Goal: Task Accomplishment & Management: Manage account settings

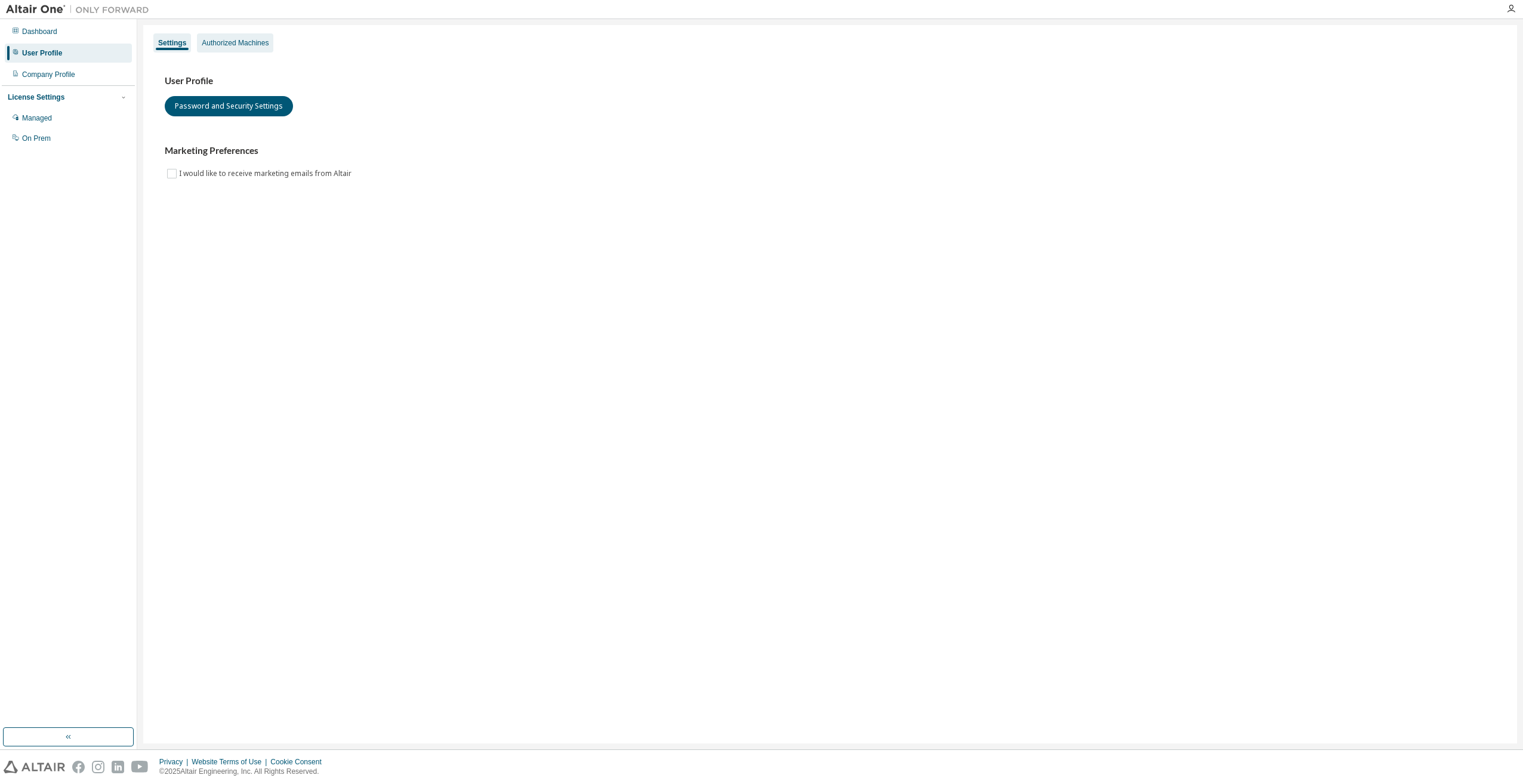
click at [244, 42] on div "Authorized Machines" at bounding box center [235, 42] width 67 height 10
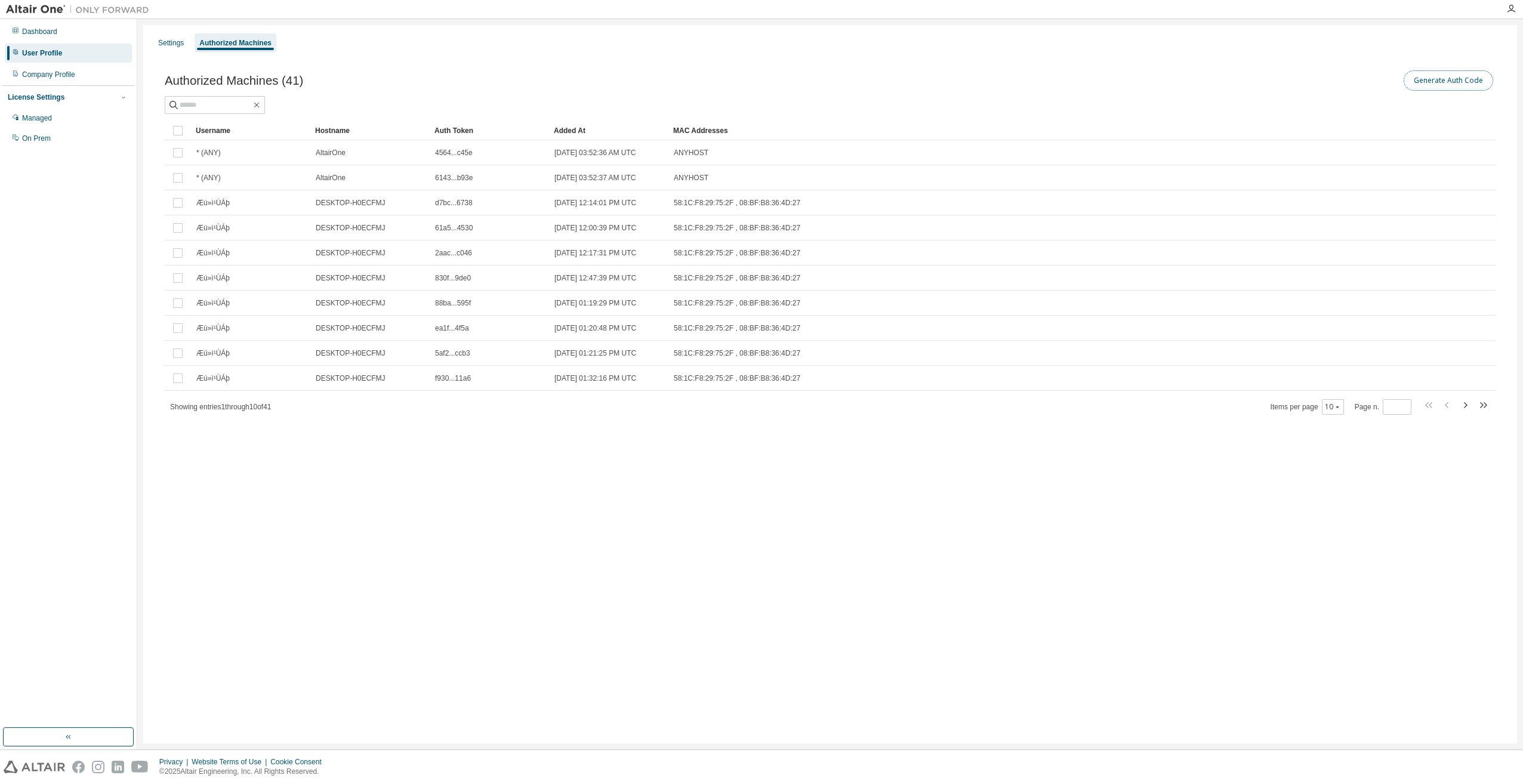
click at [1457, 84] on button "Generate Auth Code" at bounding box center [1448, 80] width 89 height 20
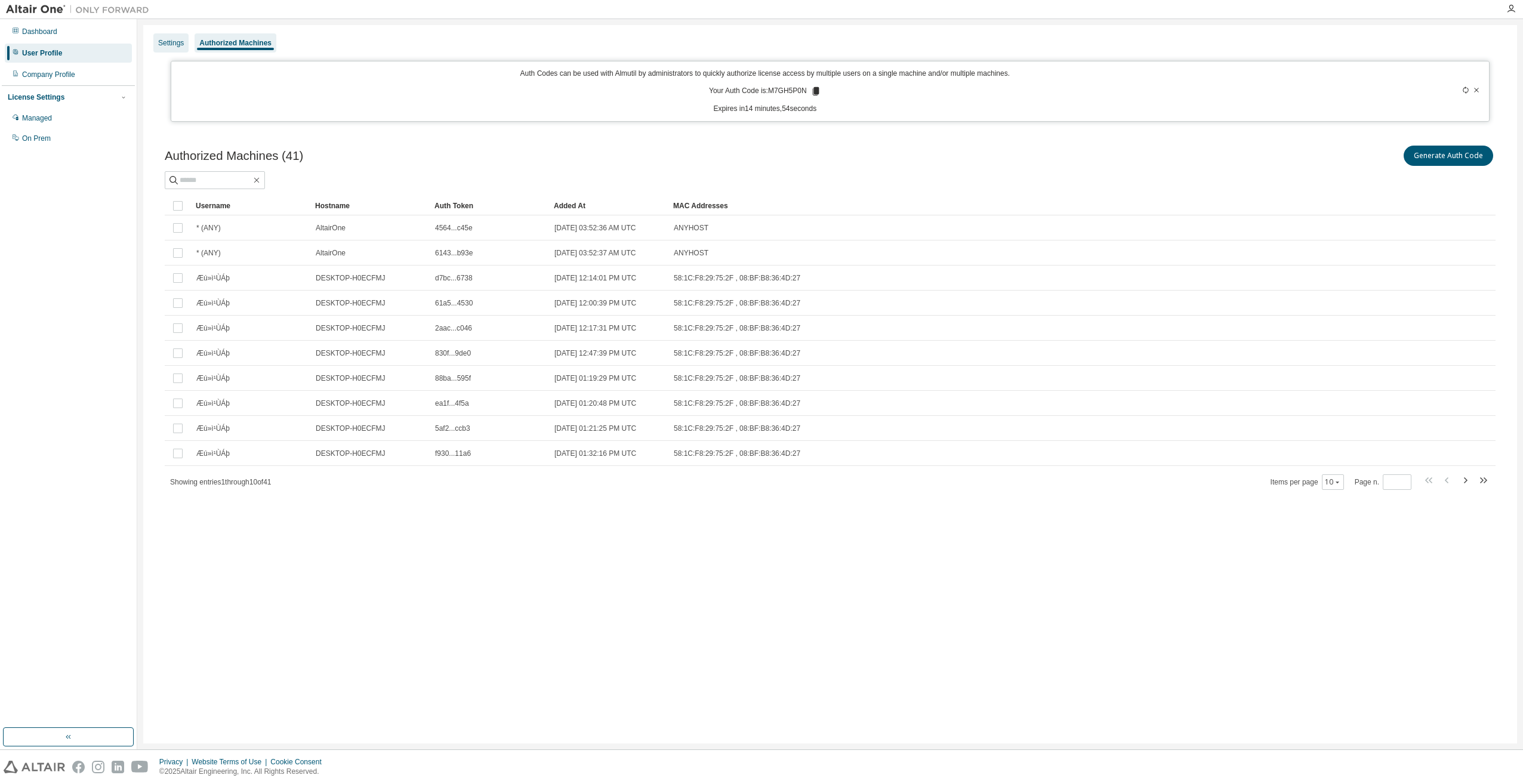
click at [170, 46] on div "Settings" at bounding box center [170, 42] width 26 height 10
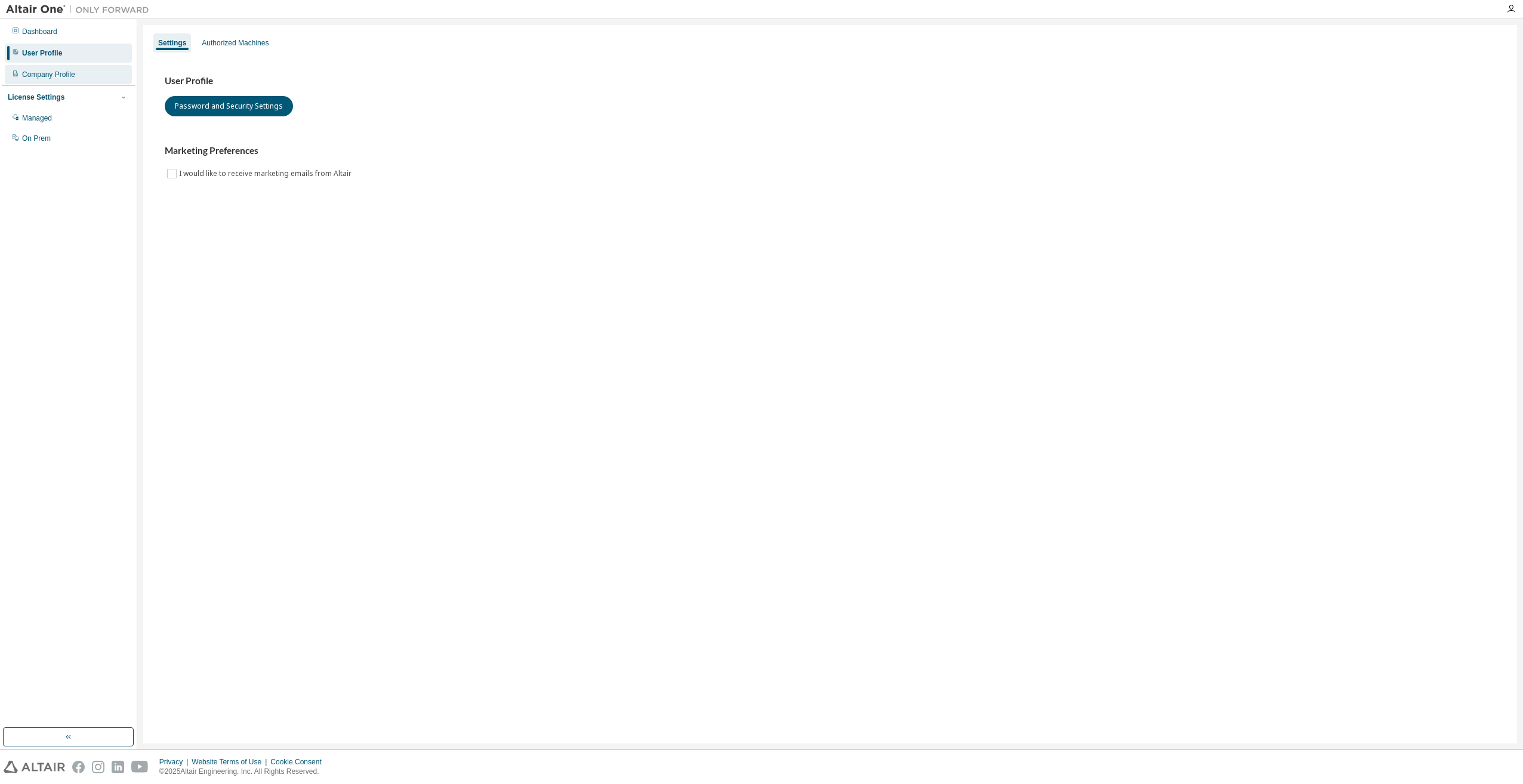
click at [54, 72] on div "Company Profile" at bounding box center [49, 74] width 53 height 10
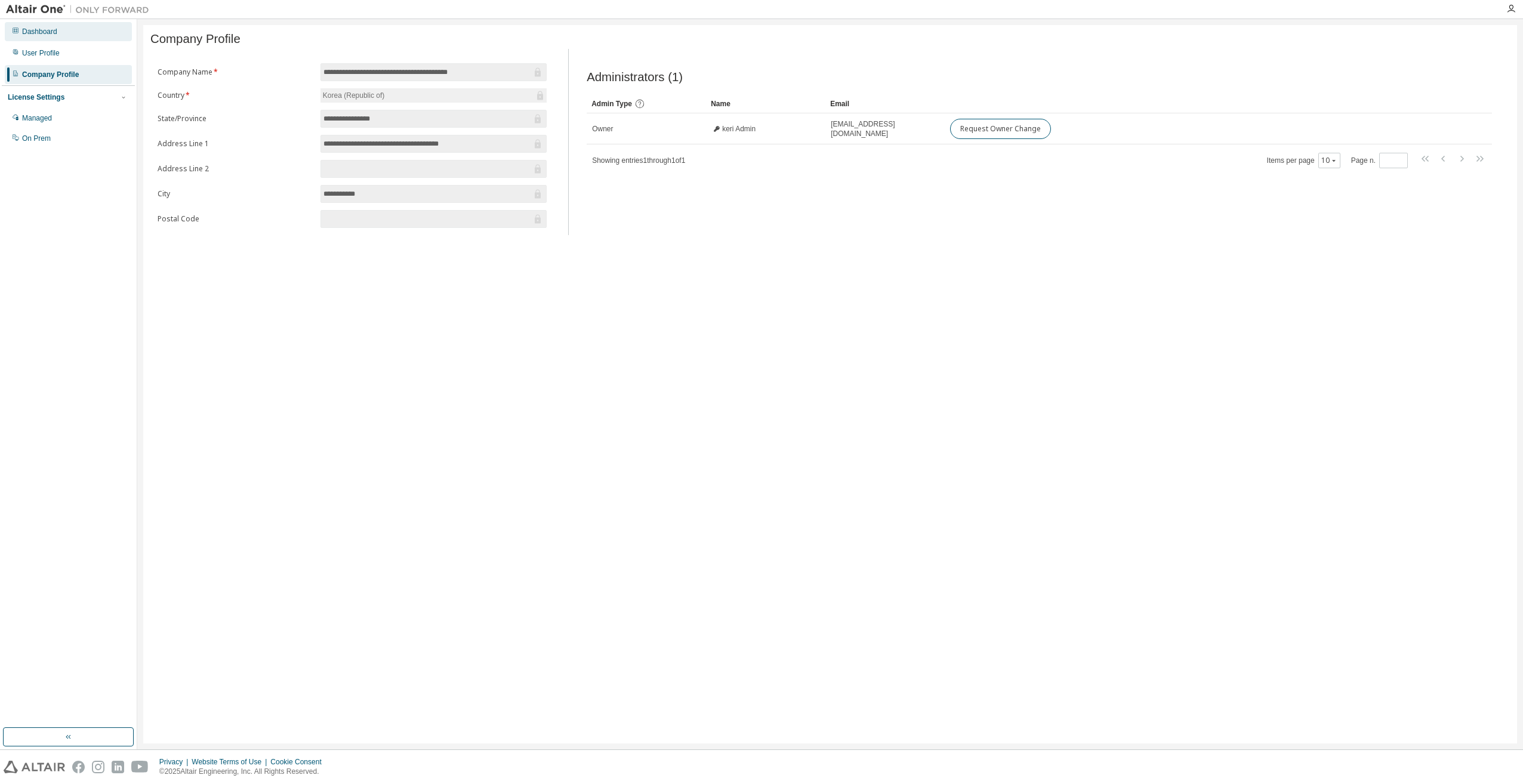
click at [46, 24] on div "Dashboard" at bounding box center [68, 32] width 127 height 19
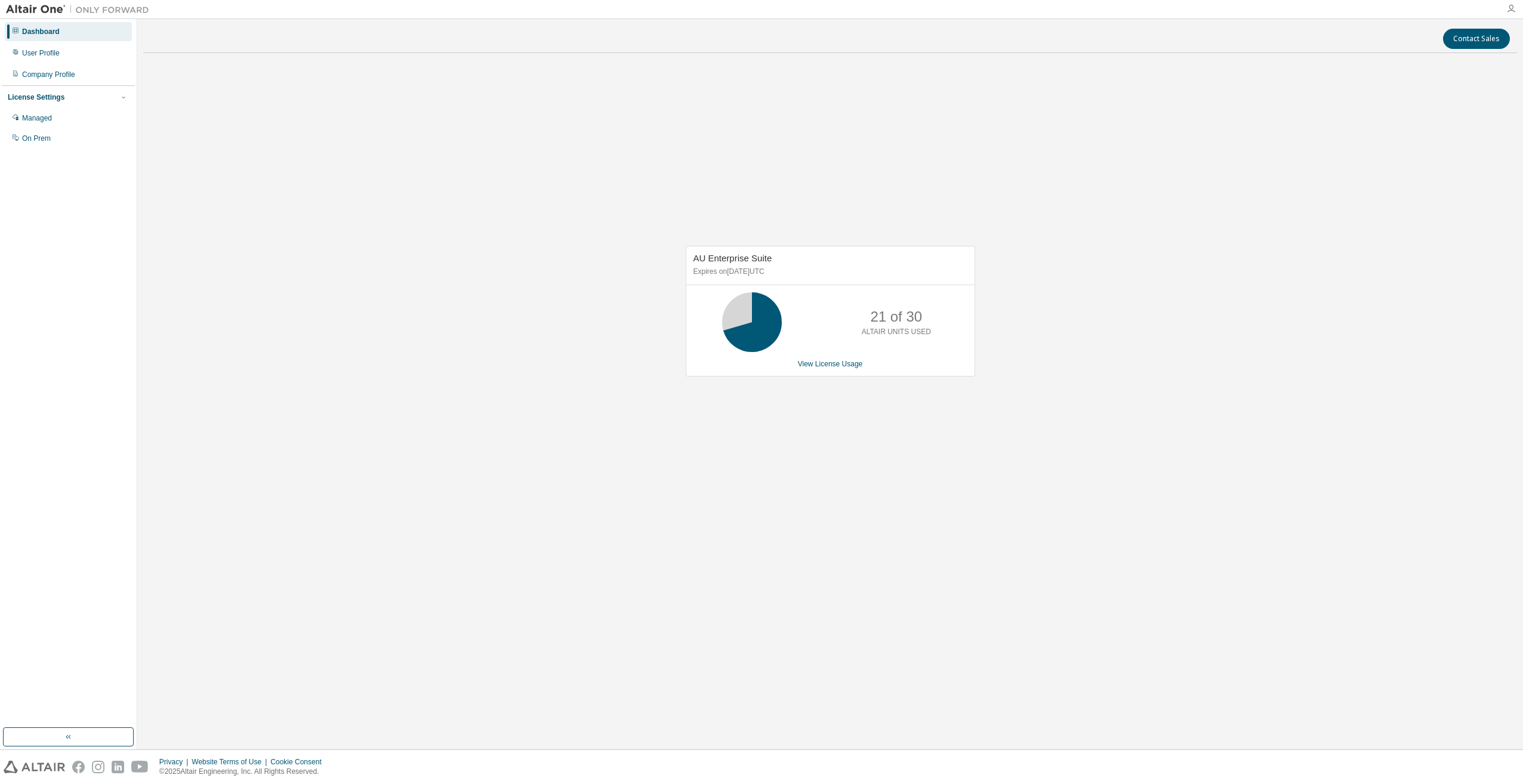
click at [1510, 8] on icon "button" at bounding box center [1511, 9] width 10 height 10
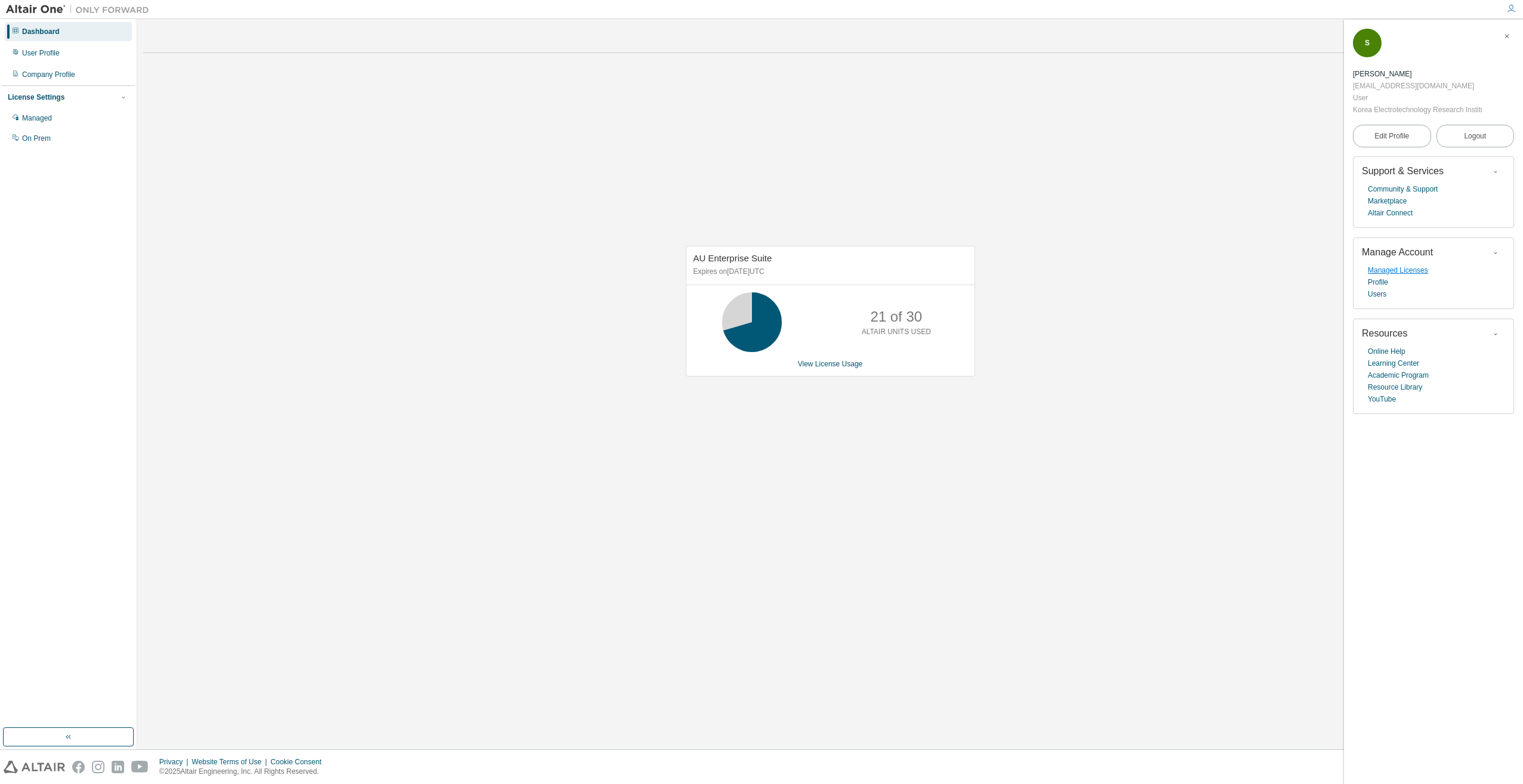
click at [1407, 273] on link "Managed Licenses" at bounding box center [1398, 270] width 60 height 12
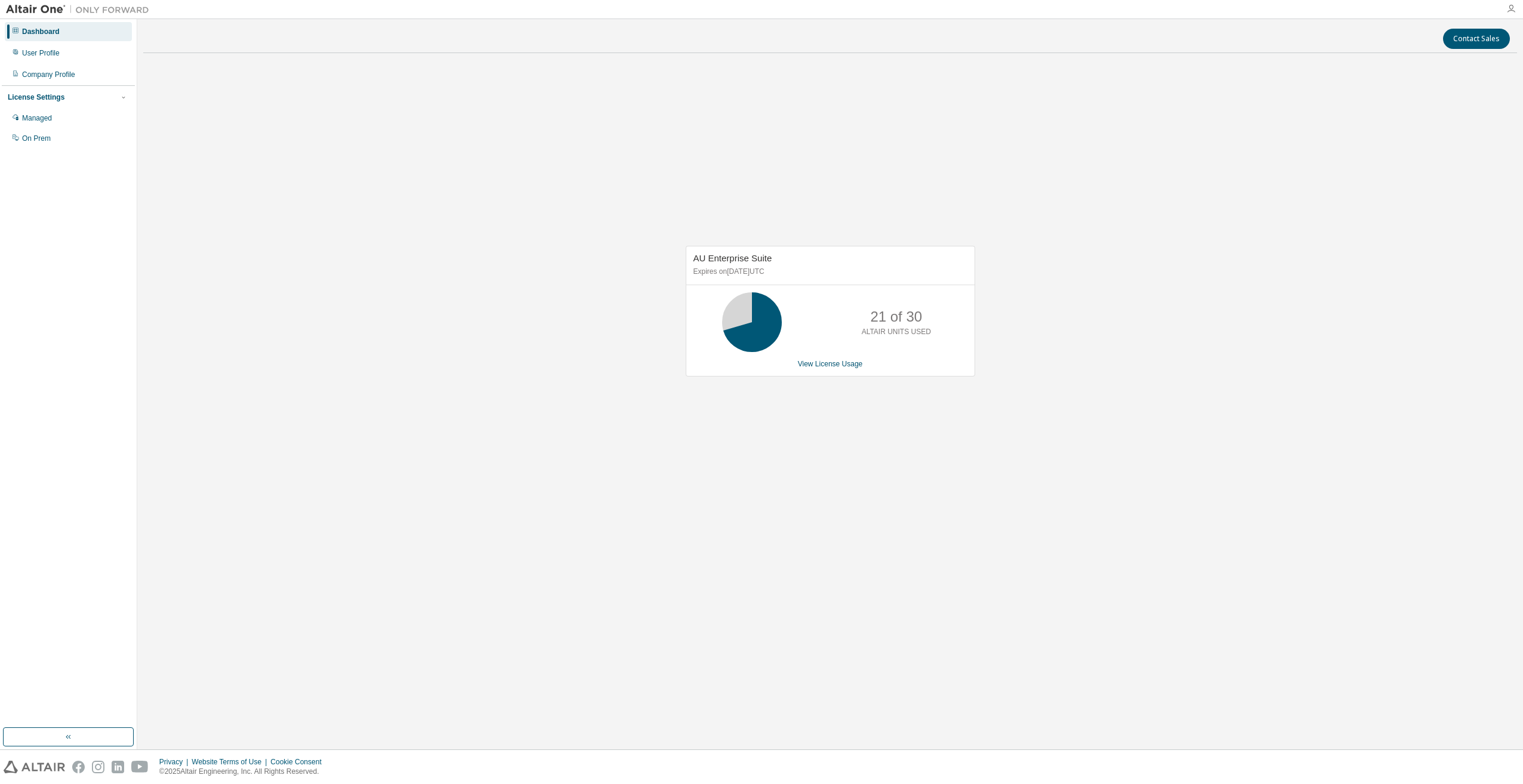
click at [1508, 10] on icon "button" at bounding box center [1511, 9] width 10 height 10
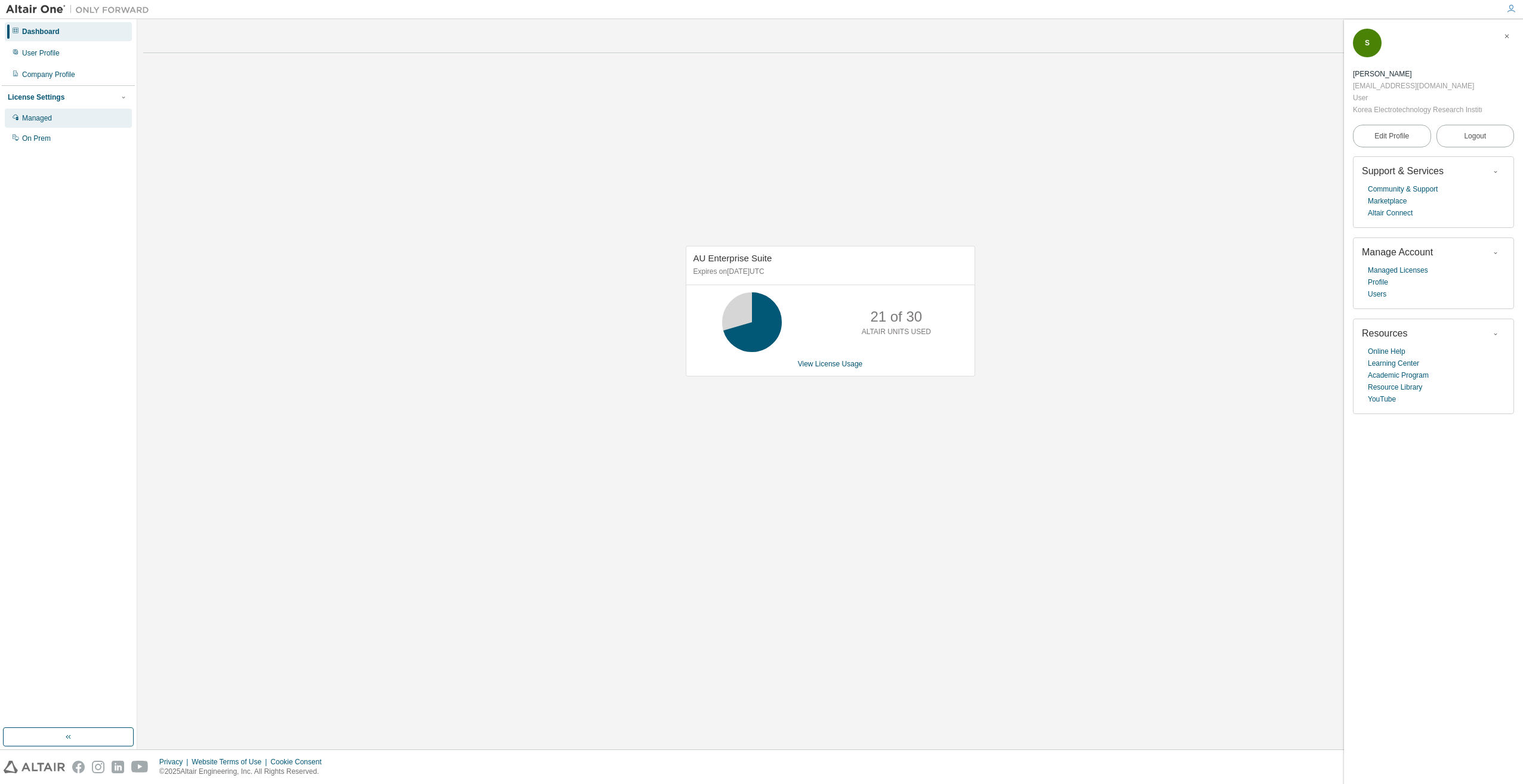
click at [75, 115] on div "Managed" at bounding box center [68, 118] width 127 height 19
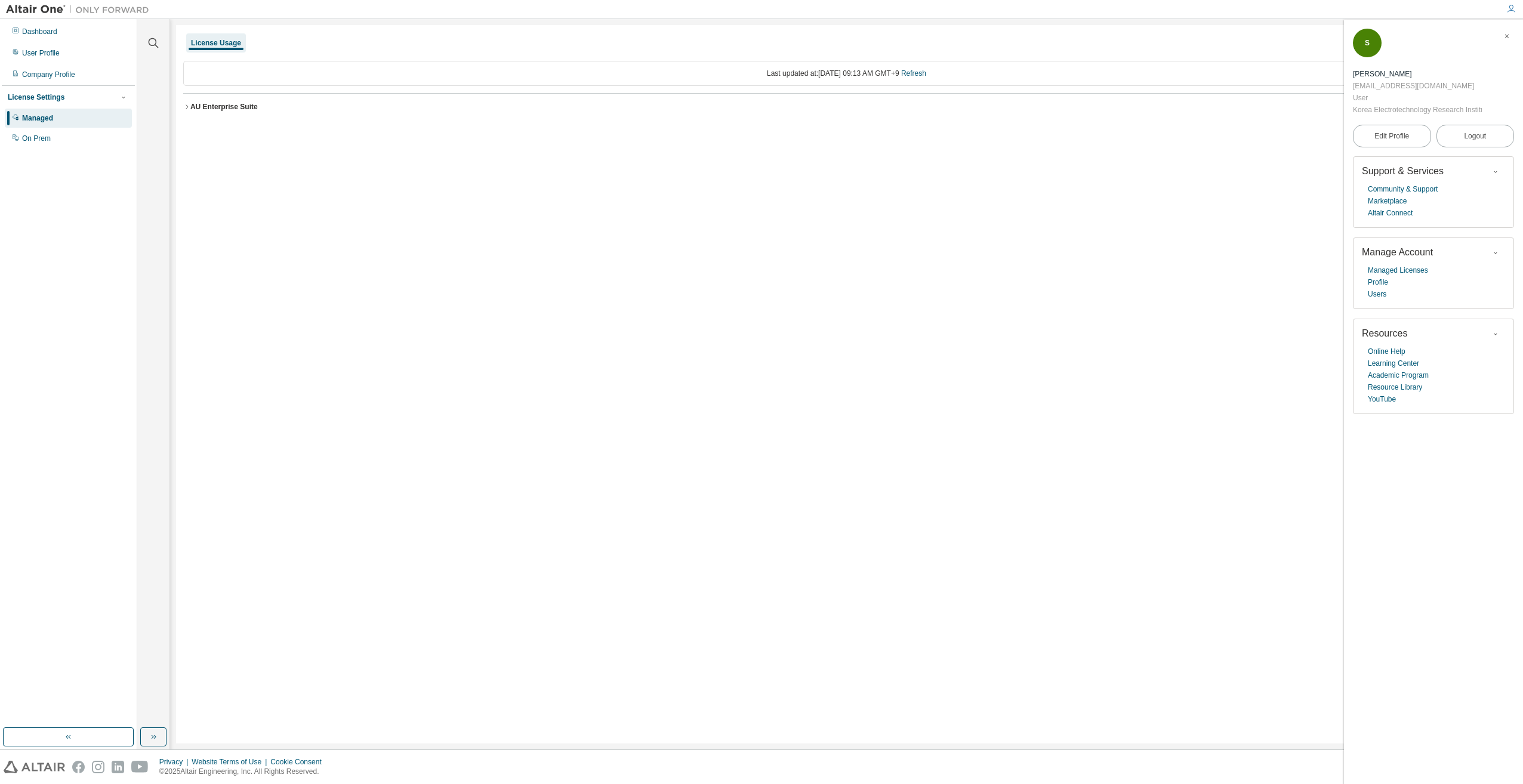
click at [207, 105] on div "AU Enterprise Suite" at bounding box center [224, 107] width 67 height 10
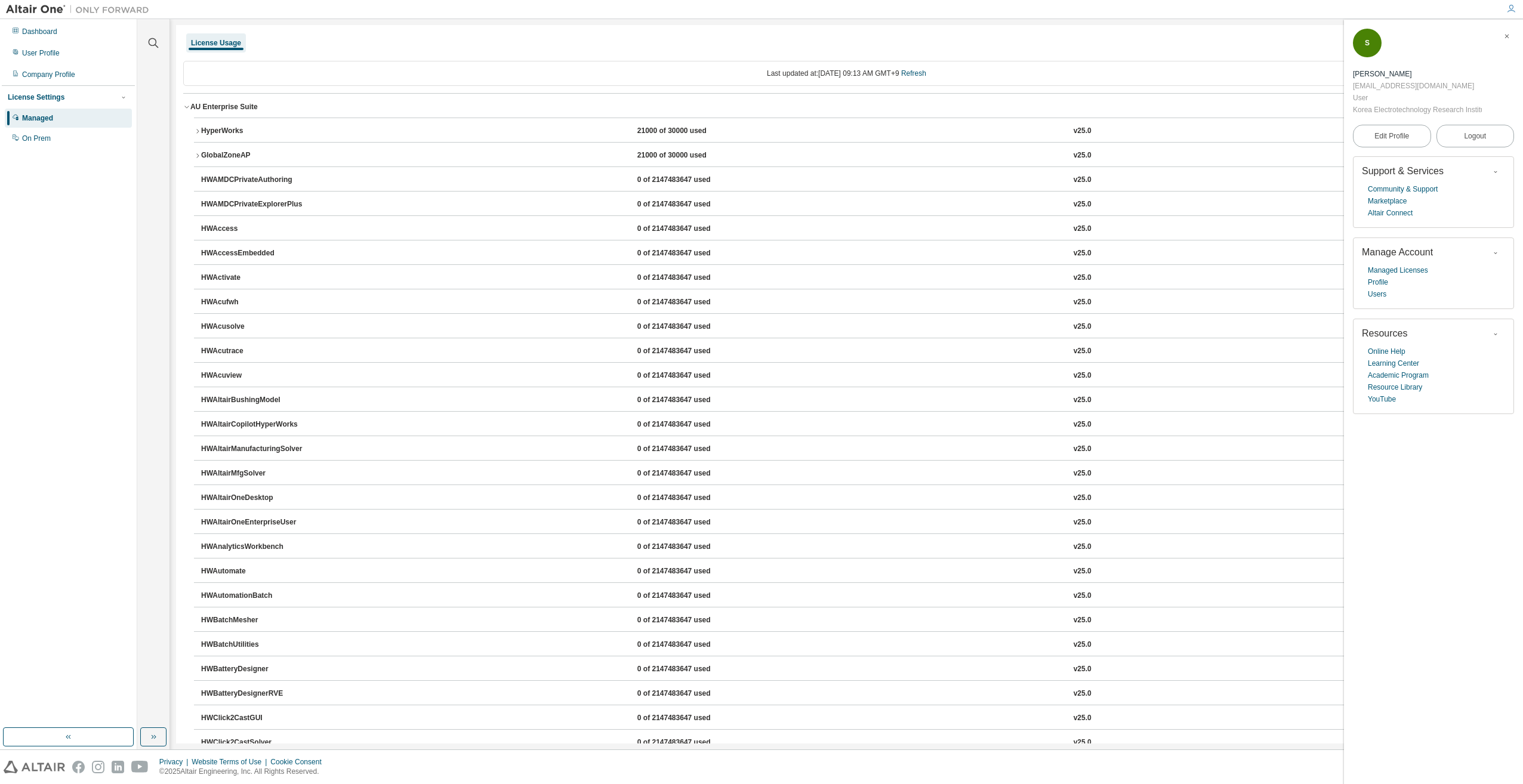
click at [187, 109] on icon "button" at bounding box center [186, 107] width 7 height 7
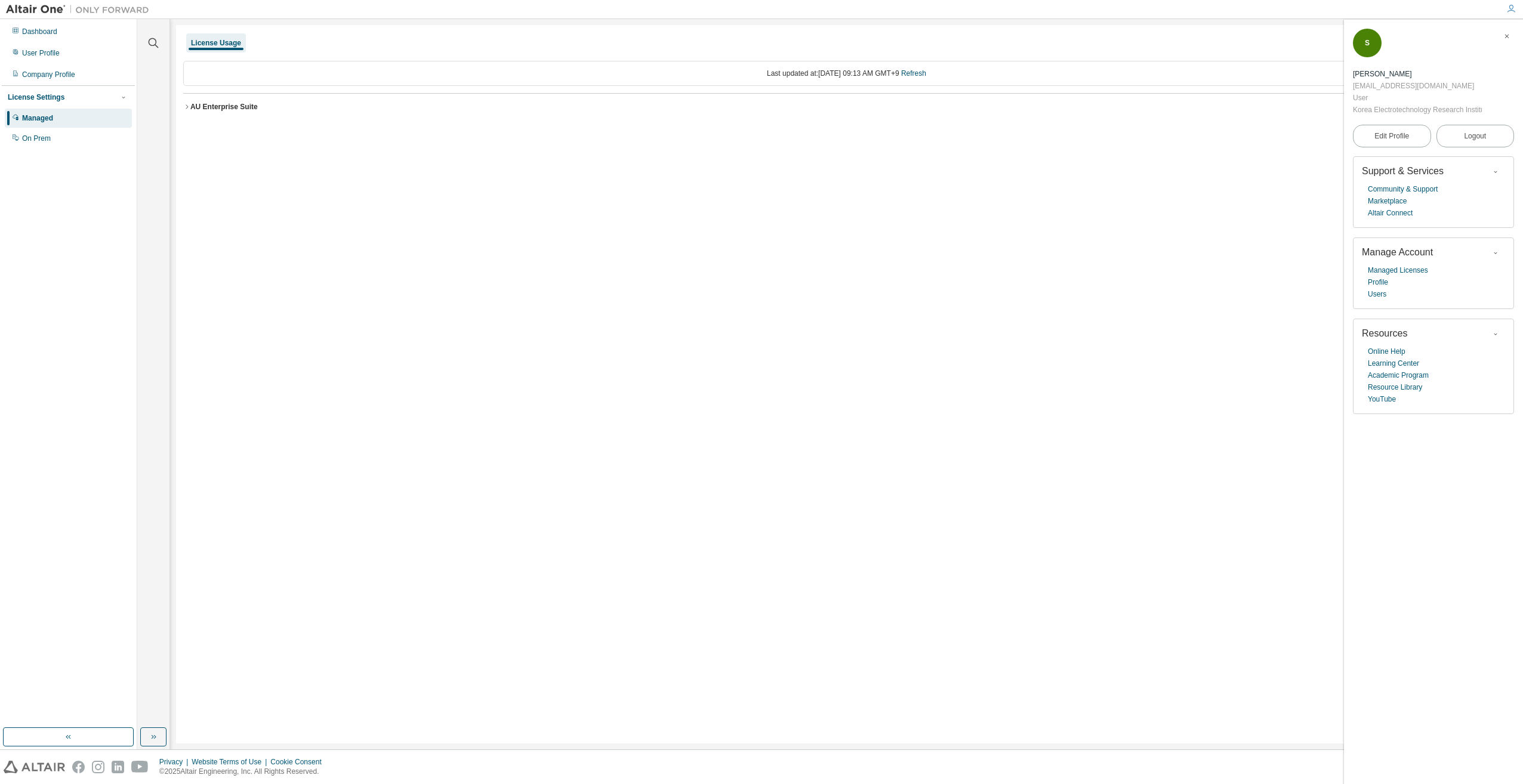
click at [187, 109] on icon "button" at bounding box center [186, 107] width 7 height 7
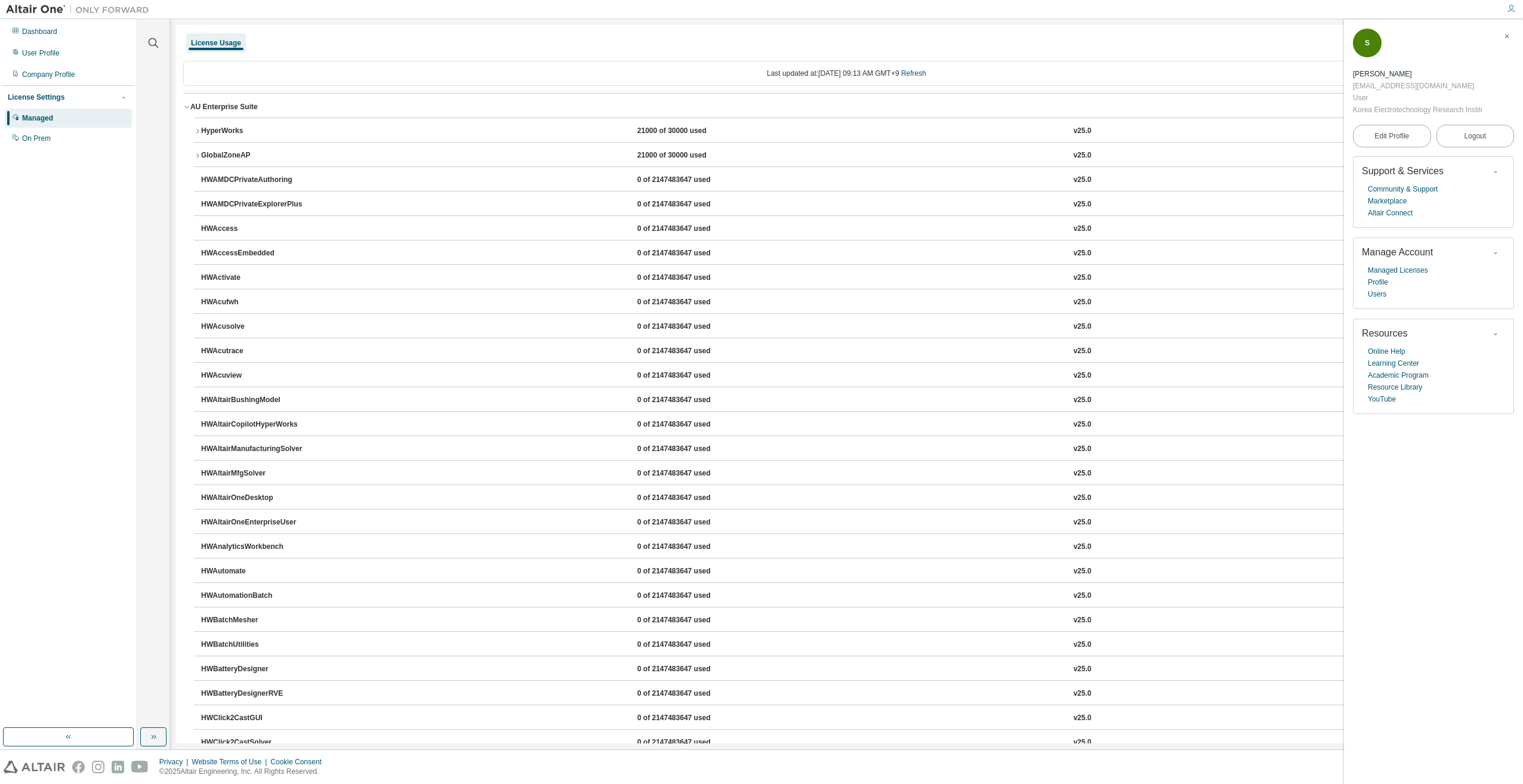
click at [196, 130] on icon "button" at bounding box center [198, 132] width 7 height 7
